Goal: Transaction & Acquisition: Obtain resource

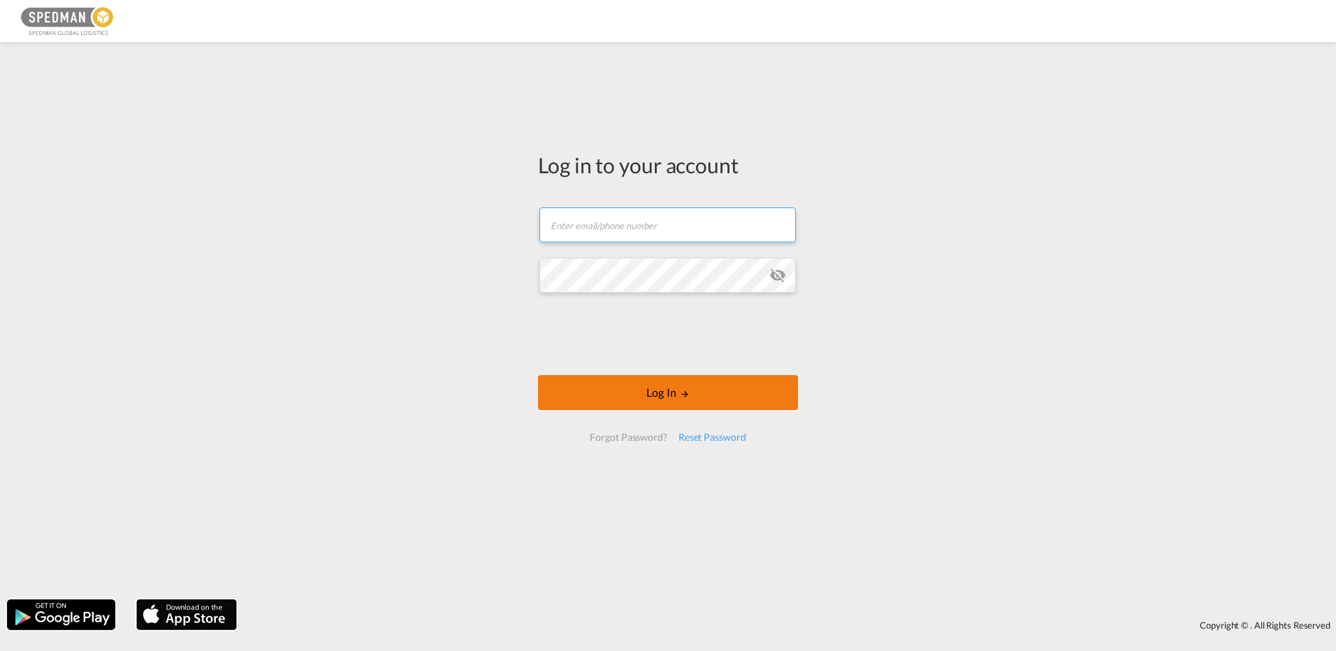
type input "[EMAIL_ADDRESS][DOMAIN_NAME]"
click at [674, 404] on button "Log In" at bounding box center [668, 392] width 260 height 35
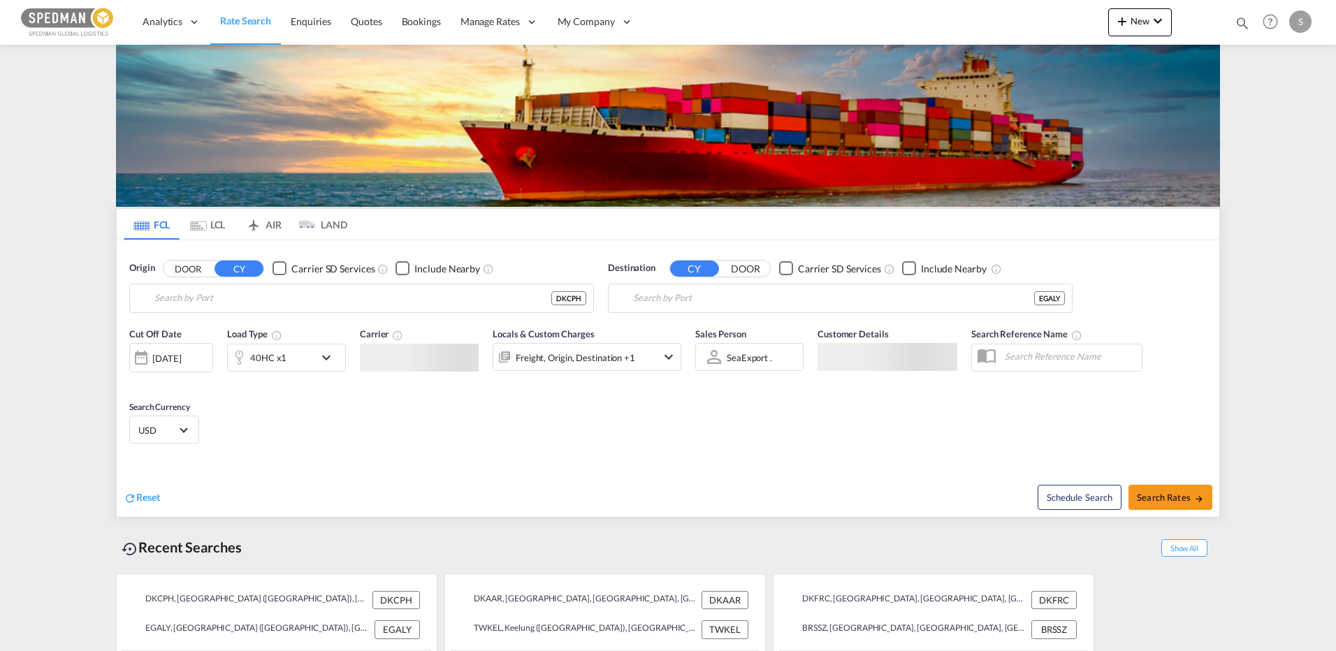
type input "[GEOGRAPHIC_DATA] ([GEOGRAPHIC_DATA]), DKCPH"
type input "Alexandria ([GEOGRAPHIC_DATA]), EGALY"
click at [328, 291] on input "[GEOGRAPHIC_DATA] ([GEOGRAPHIC_DATA]), DKCPH" at bounding box center [370, 298] width 432 height 21
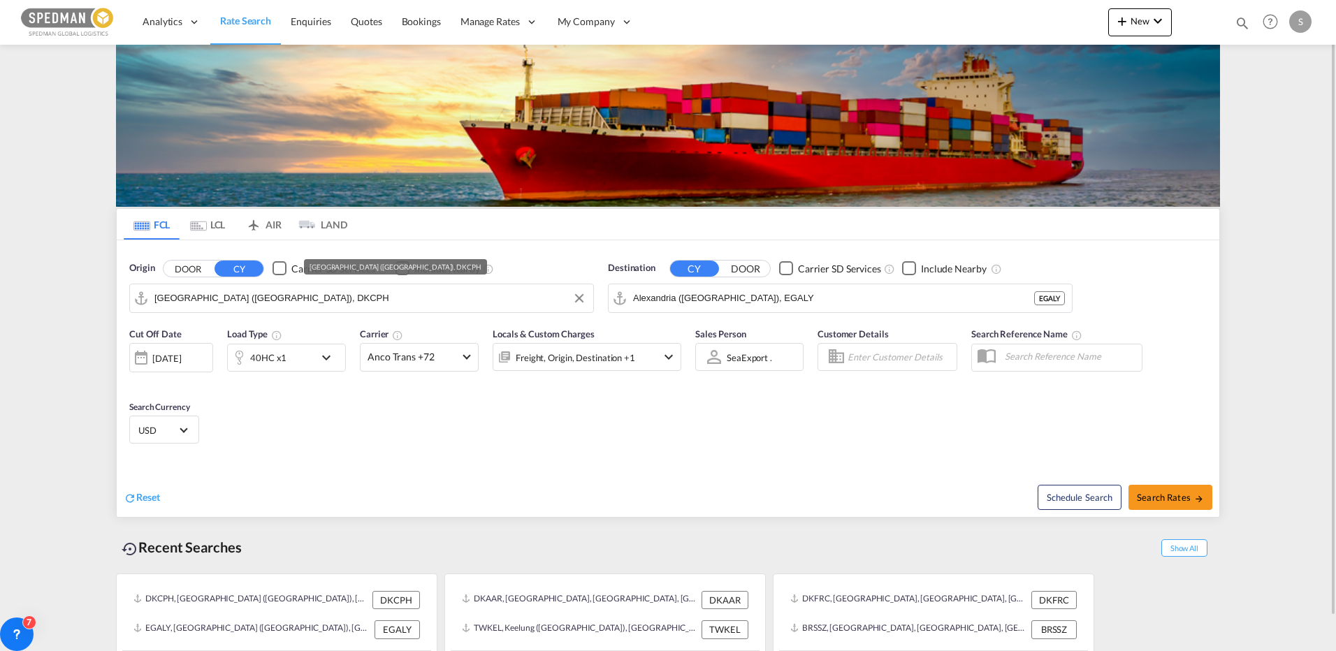
drag, startPoint x: 332, startPoint y: 296, endPoint x: 309, endPoint y: 299, distance: 23.2
click at [332, 296] on input "[GEOGRAPHIC_DATA] ([GEOGRAPHIC_DATA]), DKCPH" at bounding box center [370, 298] width 432 height 21
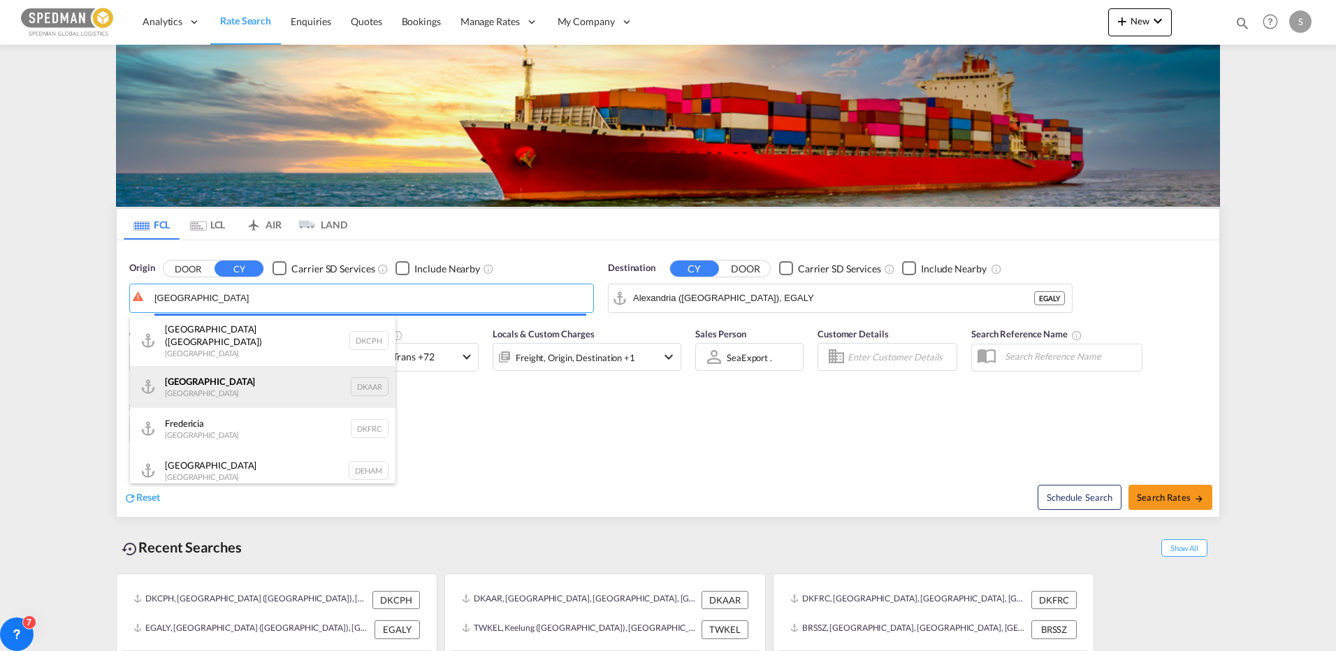
type input "[GEOGRAPHIC_DATA]"
click at [191, 378] on div at bounding box center [668, 325] width 1336 height 651
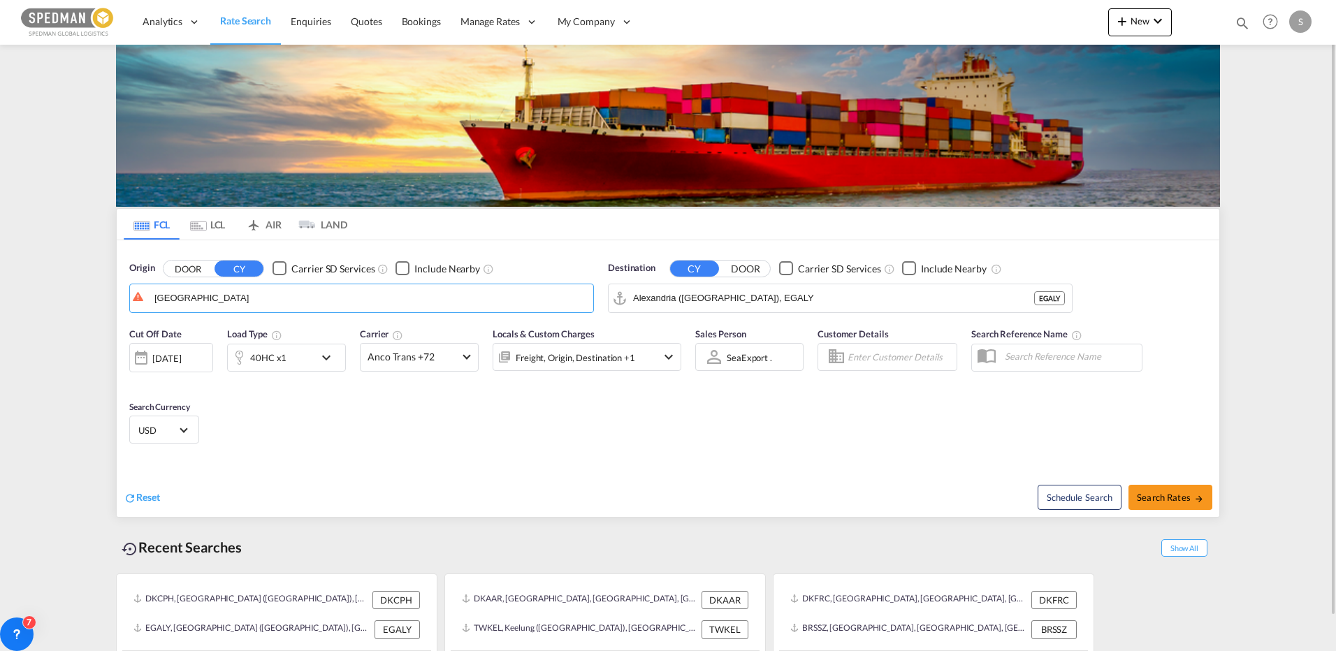
click at [270, 368] on div "40HC x1" at bounding box center [268, 358] width 36 height 20
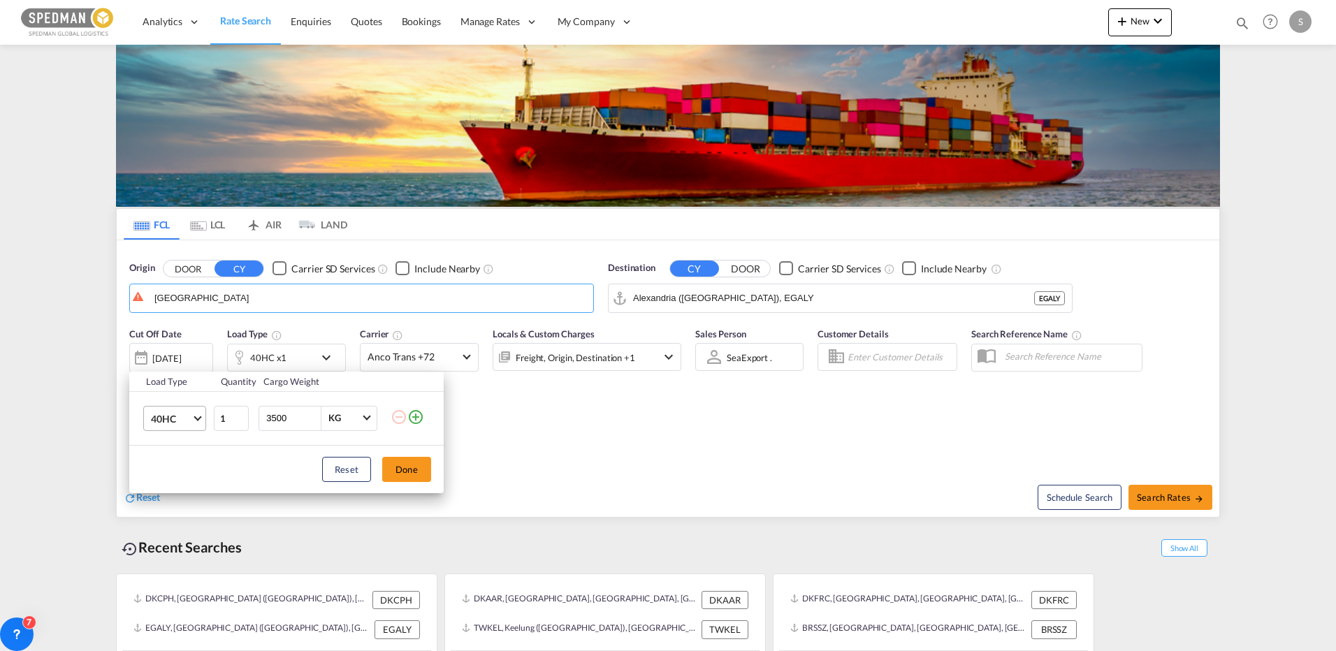
click at [194, 418] on md-select-value "40HC" at bounding box center [178, 419] width 56 height 24
click at [176, 354] on md-option "20GP" at bounding box center [187, 352] width 95 height 34
click at [699, 296] on div "Load Type Quantity Cargo Weight 20GP 1 3500 KG KG Load type addition is restric…" at bounding box center [668, 325] width 1336 height 651
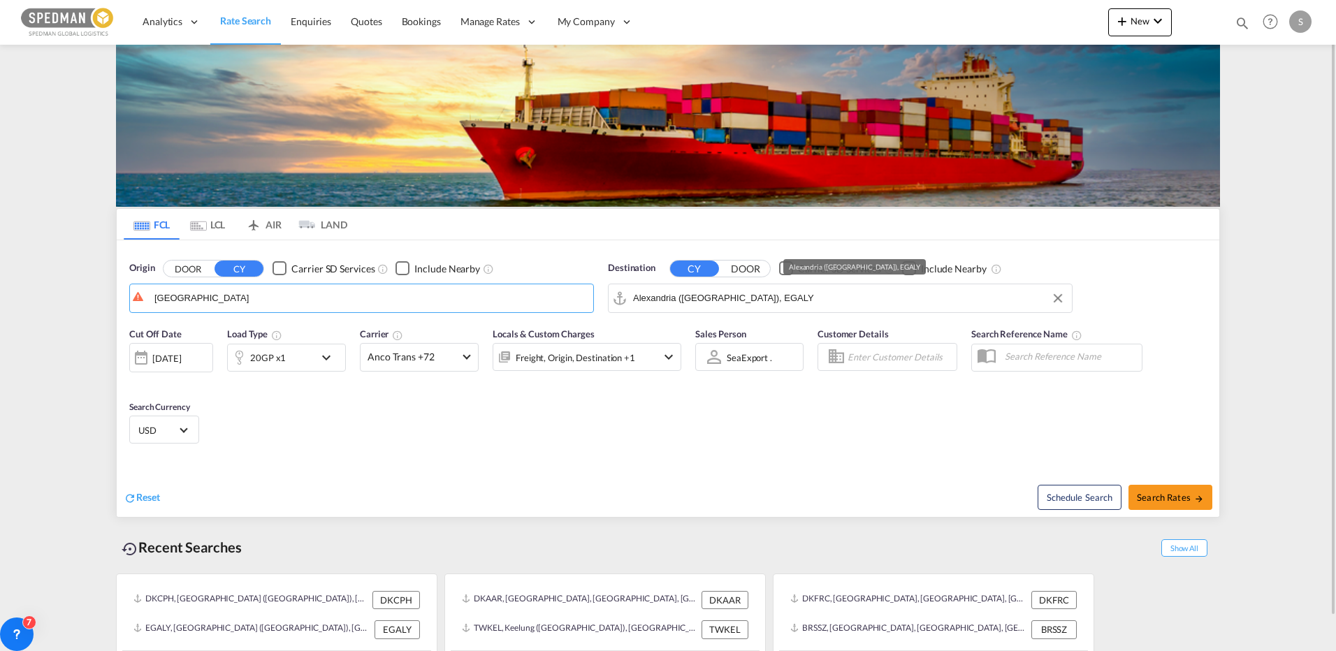
click at [699, 296] on input "Alexandria ([GEOGRAPHIC_DATA]), EGALY" at bounding box center [849, 298] width 432 height 21
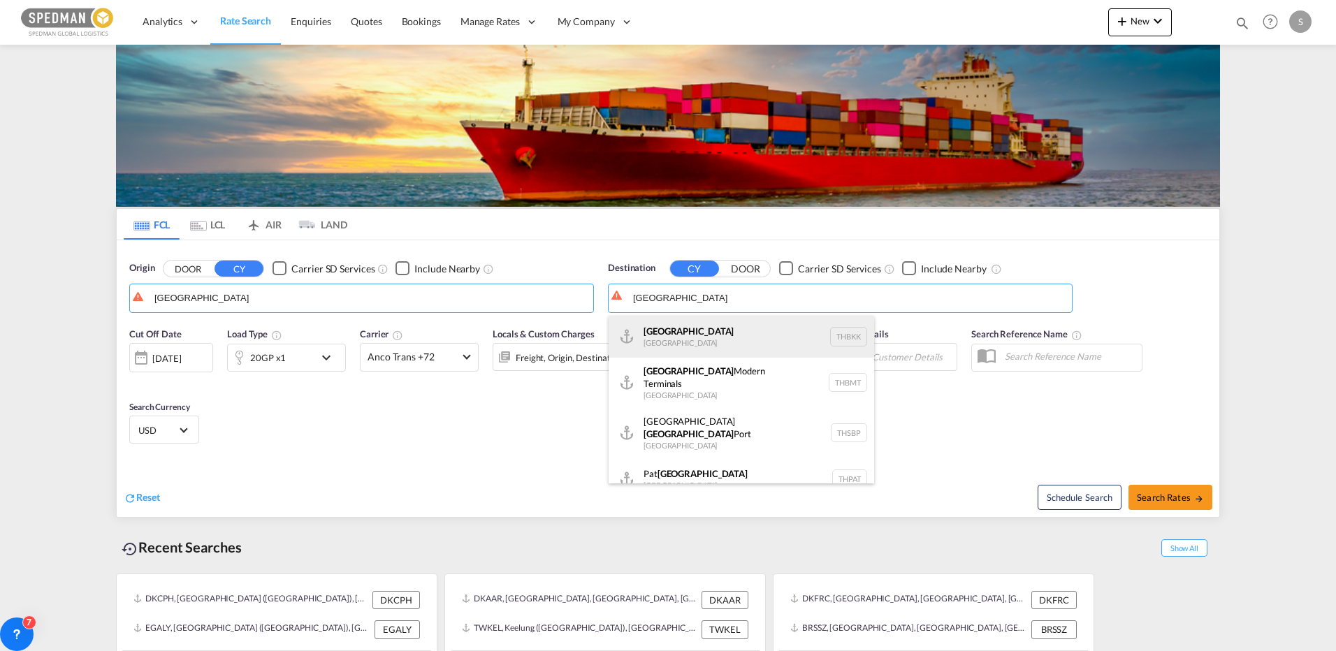
click at [690, 341] on div "[GEOGRAPHIC_DATA] [GEOGRAPHIC_DATA] THBKK" at bounding box center [742, 337] width 266 height 42
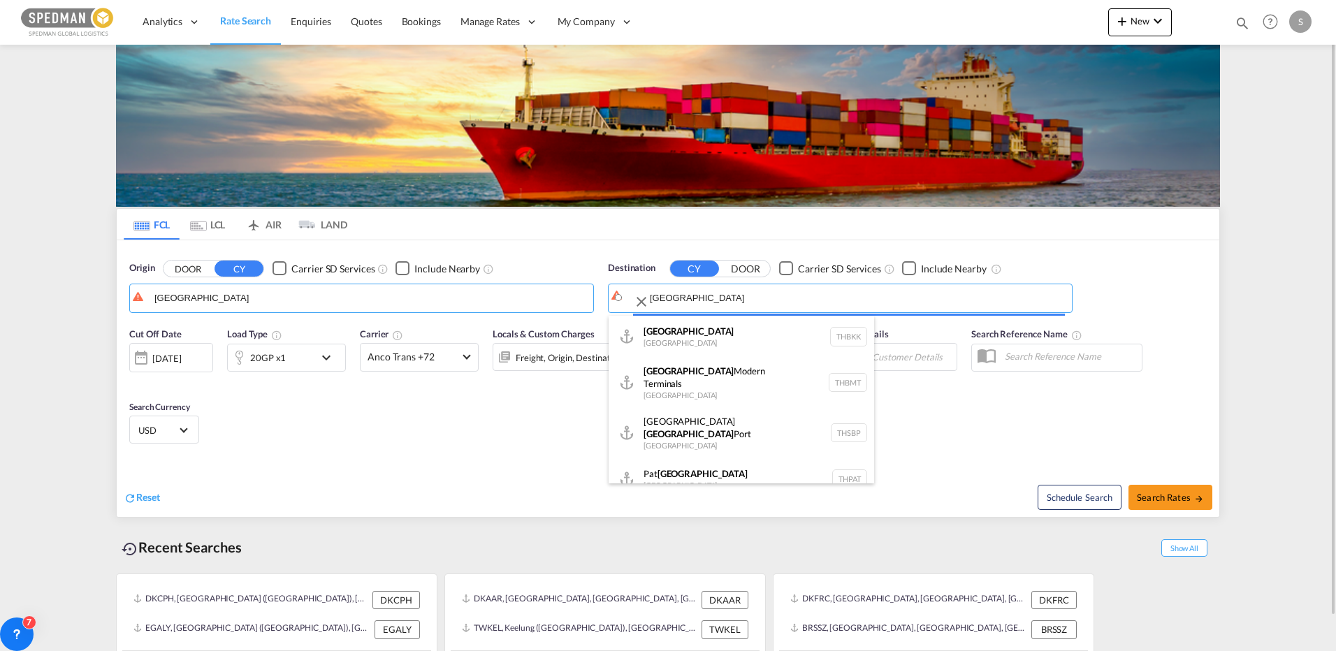
type input "[GEOGRAPHIC_DATA], THBKK"
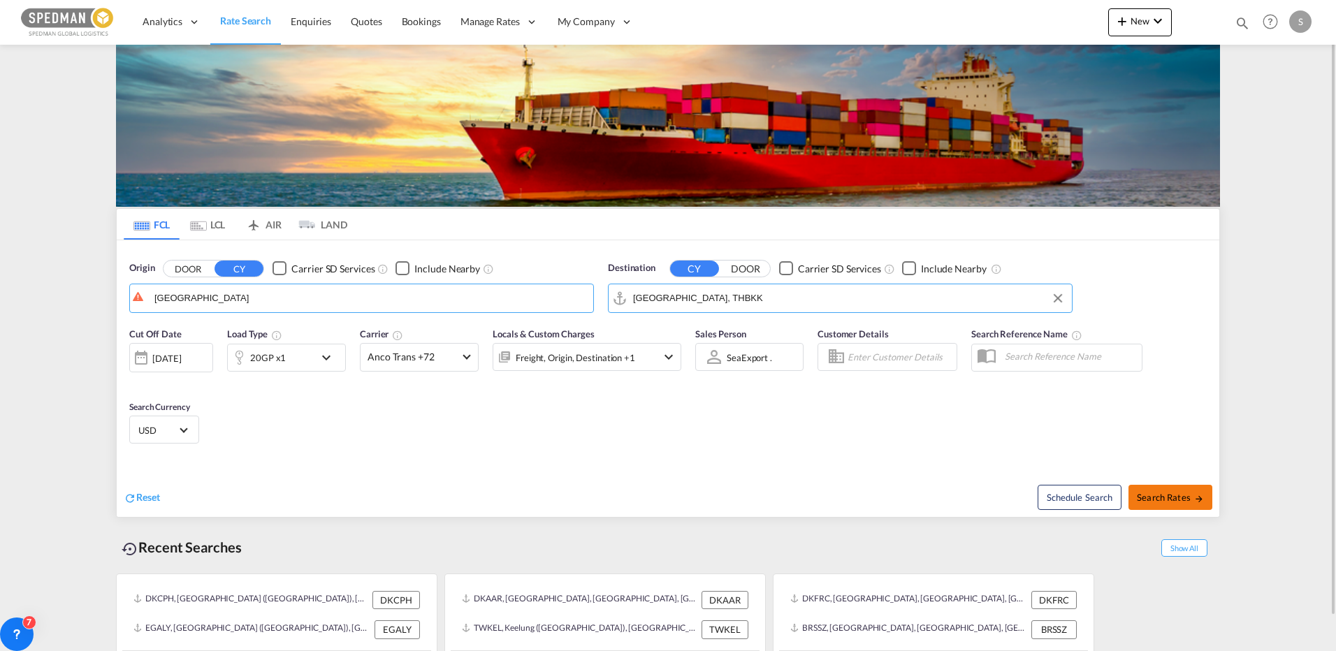
click at [1169, 499] on span "Search Rates" at bounding box center [1170, 497] width 67 height 11
click at [337, 321] on div "Cut Off Date [DATE] [DATE] Load Type 20GP x1 Carrier Anco Trans +72 Online Rate…" at bounding box center [405, 356] width 566 height 73
click at [338, 303] on body "Analytics Reports Dashboard Rate Search Enquiries Quotes Bookings" at bounding box center [668, 325] width 1336 height 651
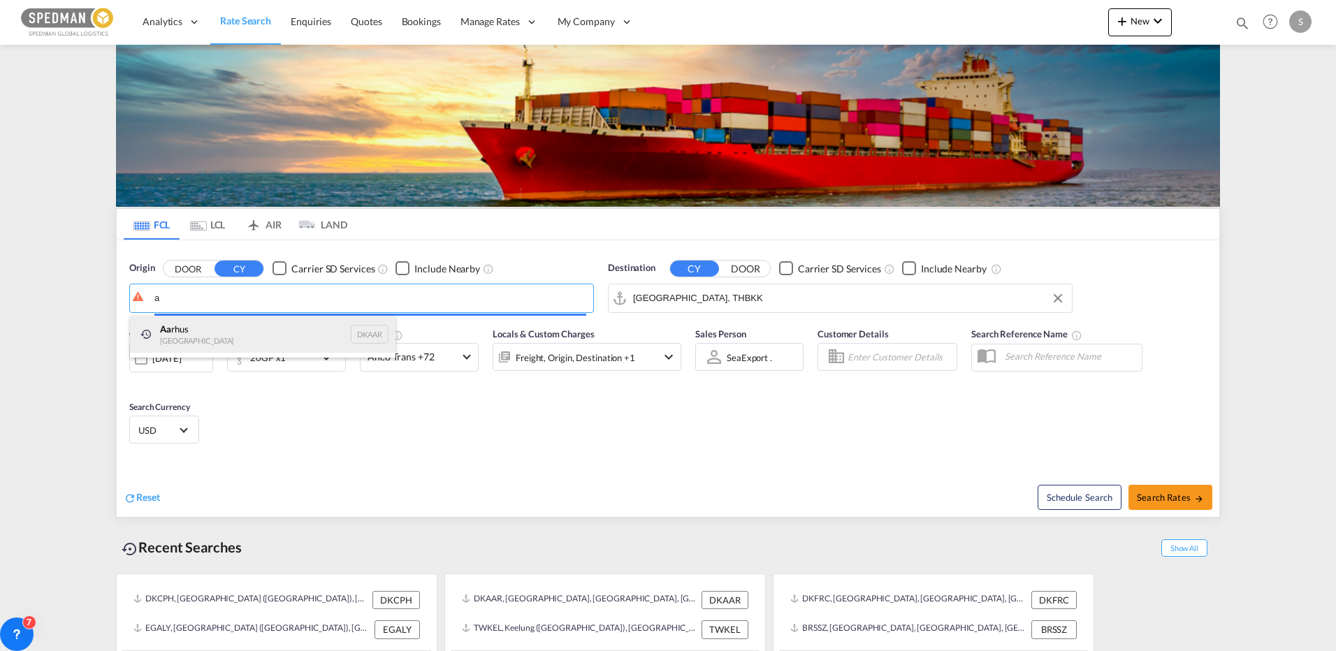
click at [197, 326] on div "A a rhus Denmark DKAAR" at bounding box center [263, 335] width 266 height 38
type input "[GEOGRAPHIC_DATA], [GEOGRAPHIC_DATA]"
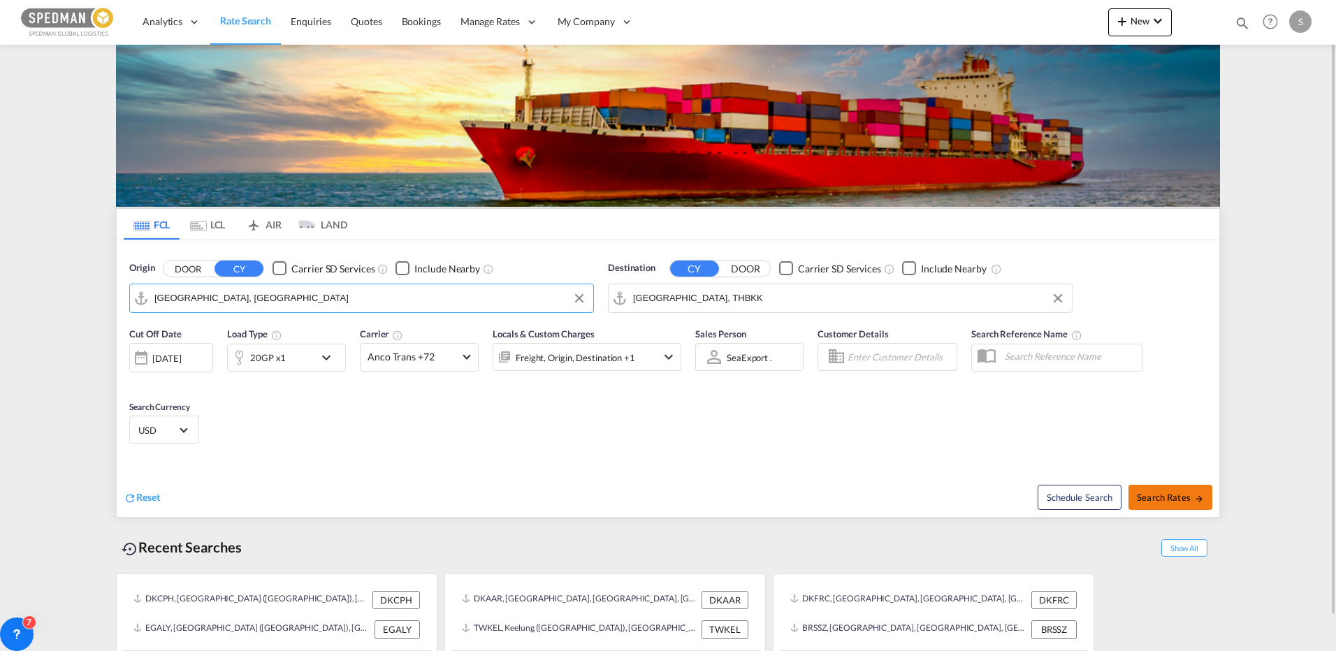
click at [1154, 497] on button "Search Rates" at bounding box center [1171, 497] width 84 height 25
type input "DKAAR to THBKK / [DATE]"
